Goal: Use online tool/utility: Utilize a website feature to perform a specific function

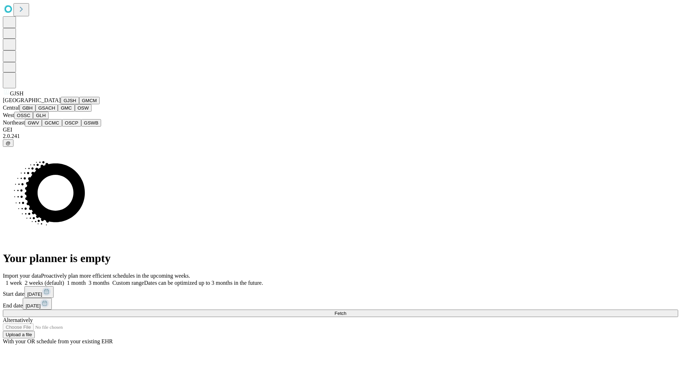
click at [61, 104] on button "GJSH" at bounding box center [70, 100] width 18 height 7
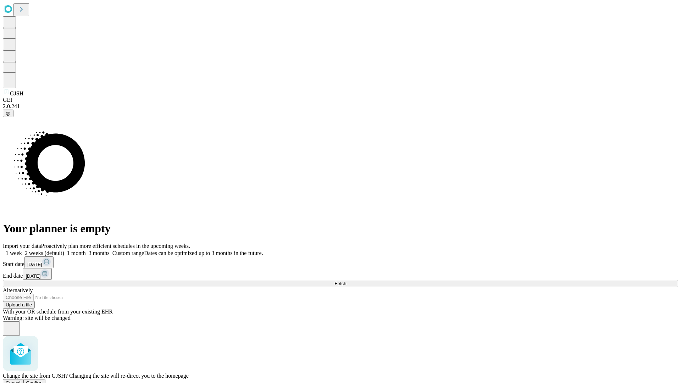
click at [43, 380] on span "Confirm" at bounding box center [34, 382] width 17 height 5
click at [22, 250] on label "1 week" at bounding box center [12, 253] width 19 height 6
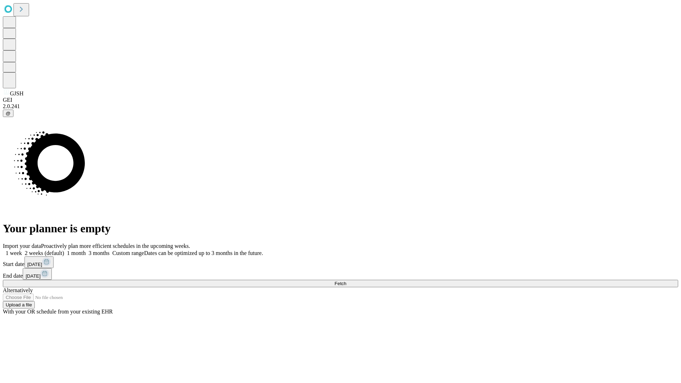
click at [346, 281] on span "Fetch" at bounding box center [340, 283] width 12 height 5
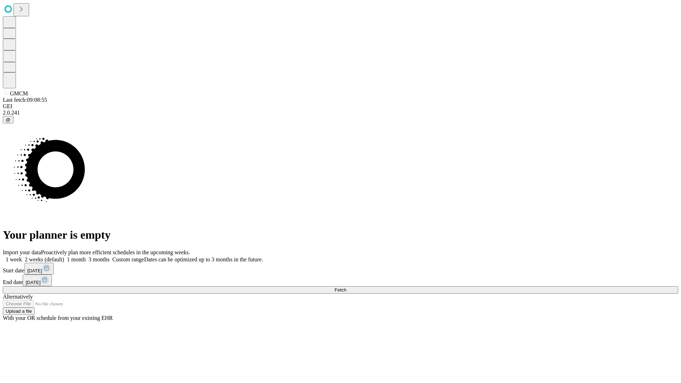
click at [346, 287] on span "Fetch" at bounding box center [340, 289] width 12 height 5
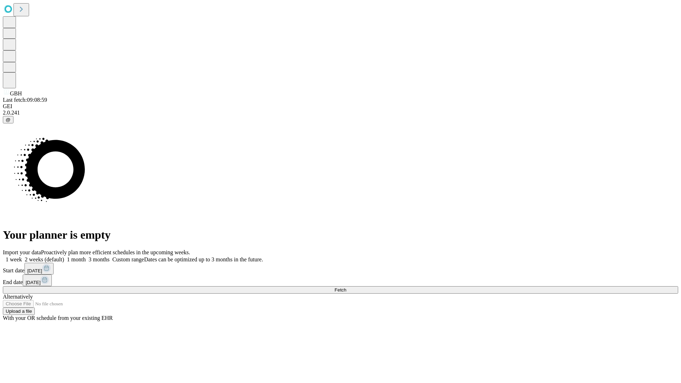
click at [346, 287] on span "Fetch" at bounding box center [340, 289] width 12 height 5
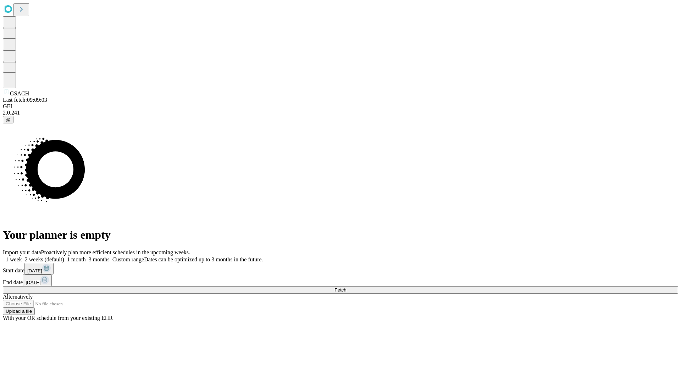
click at [22, 256] on label "1 week" at bounding box center [12, 259] width 19 height 6
click at [346, 287] on span "Fetch" at bounding box center [340, 289] width 12 height 5
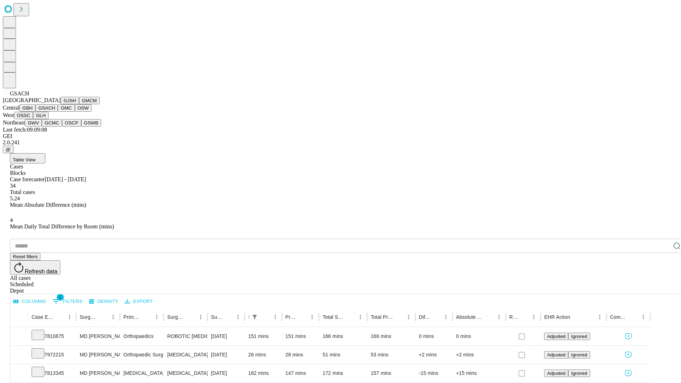
click at [58, 112] on button "GMC" at bounding box center [66, 107] width 17 height 7
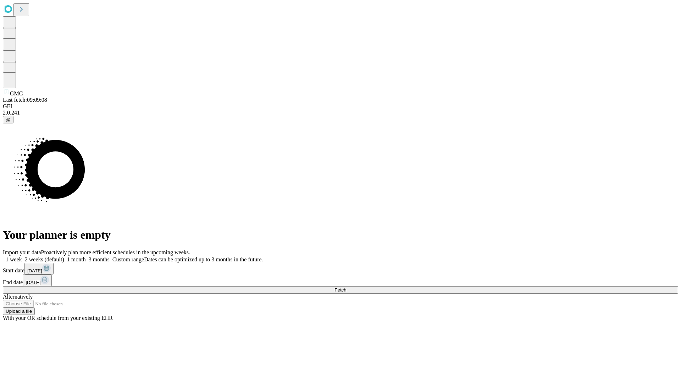
click at [22, 256] on label "1 week" at bounding box center [12, 259] width 19 height 6
click at [346, 287] on span "Fetch" at bounding box center [340, 289] width 12 height 5
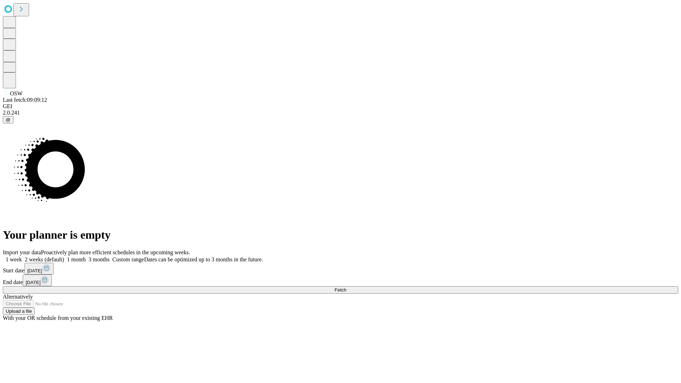
click at [22, 256] on label "1 week" at bounding box center [12, 259] width 19 height 6
click at [346, 287] on span "Fetch" at bounding box center [340, 289] width 12 height 5
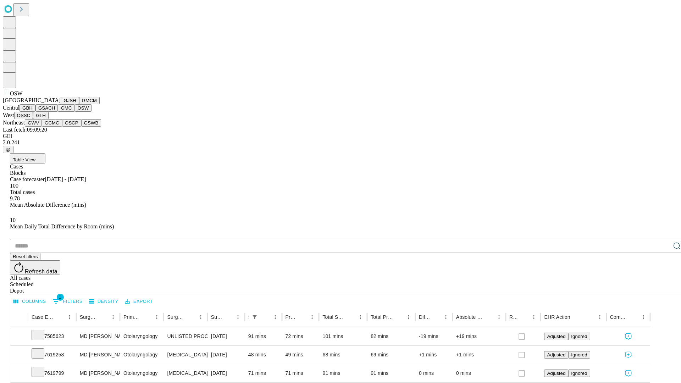
click at [33, 119] on button "OSSC" at bounding box center [23, 115] width 19 height 7
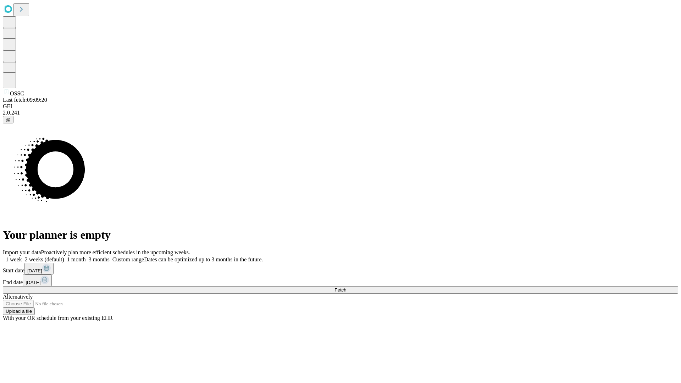
click at [22, 256] on label "1 week" at bounding box center [12, 259] width 19 height 6
click at [346, 287] on span "Fetch" at bounding box center [340, 289] width 12 height 5
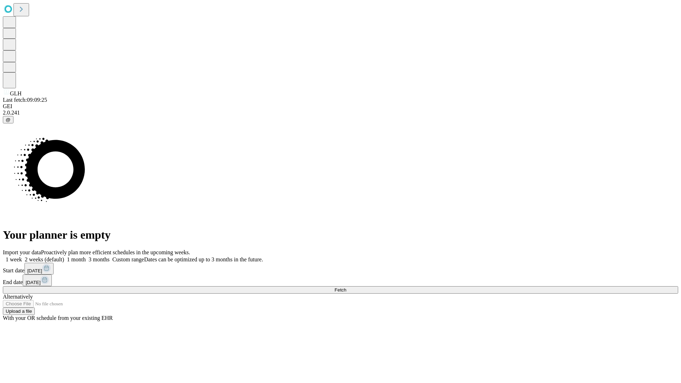
click at [22, 256] on label "1 week" at bounding box center [12, 259] width 19 height 6
click at [346, 287] on span "Fetch" at bounding box center [340, 289] width 12 height 5
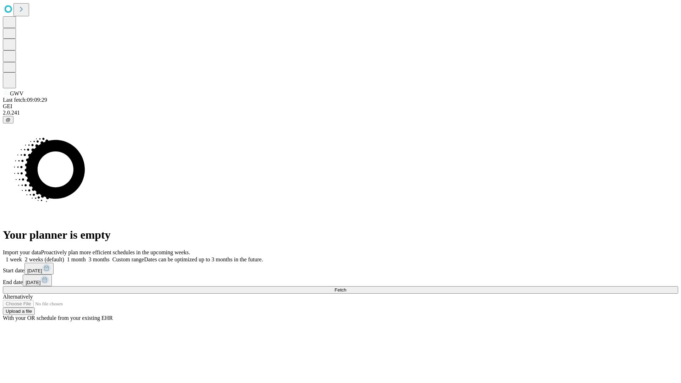
click at [22, 256] on label "1 week" at bounding box center [12, 259] width 19 height 6
click at [346, 287] on span "Fetch" at bounding box center [340, 289] width 12 height 5
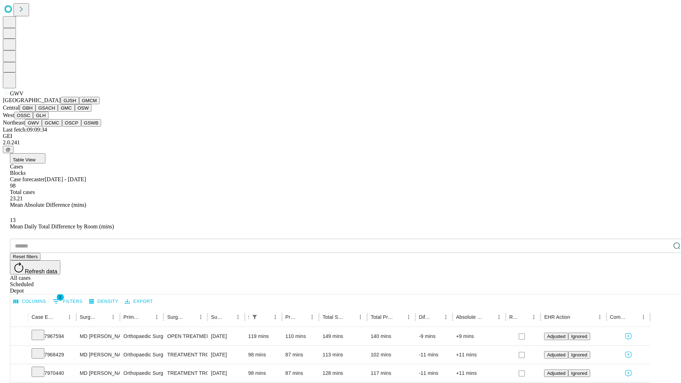
click at [55, 127] on button "GCMC" at bounding box center [52, 122] width 20 height 7
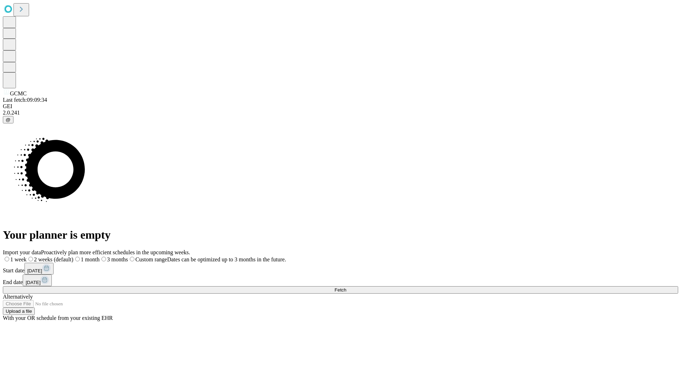
click at [27, 256] on label "1 week" at bounding box center [15, 259] width 24 height 6
click at [346, 287] on span "Fetch" at bounding box center [340, 289] width 12 height 5
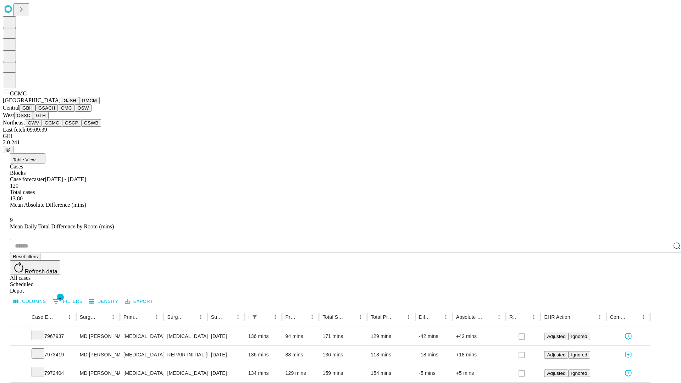
click at [62, 127] on button "OSCP" at bounding box center [71, 122] width 19 height 7
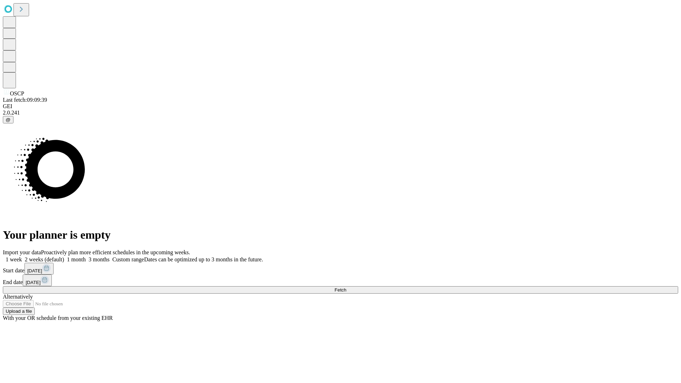
click at [346, 287] on span "Fetch" at bounding box center [340, 289] width 12 height 5
